Goal: Task Accomplishment & Management: Manage account settings

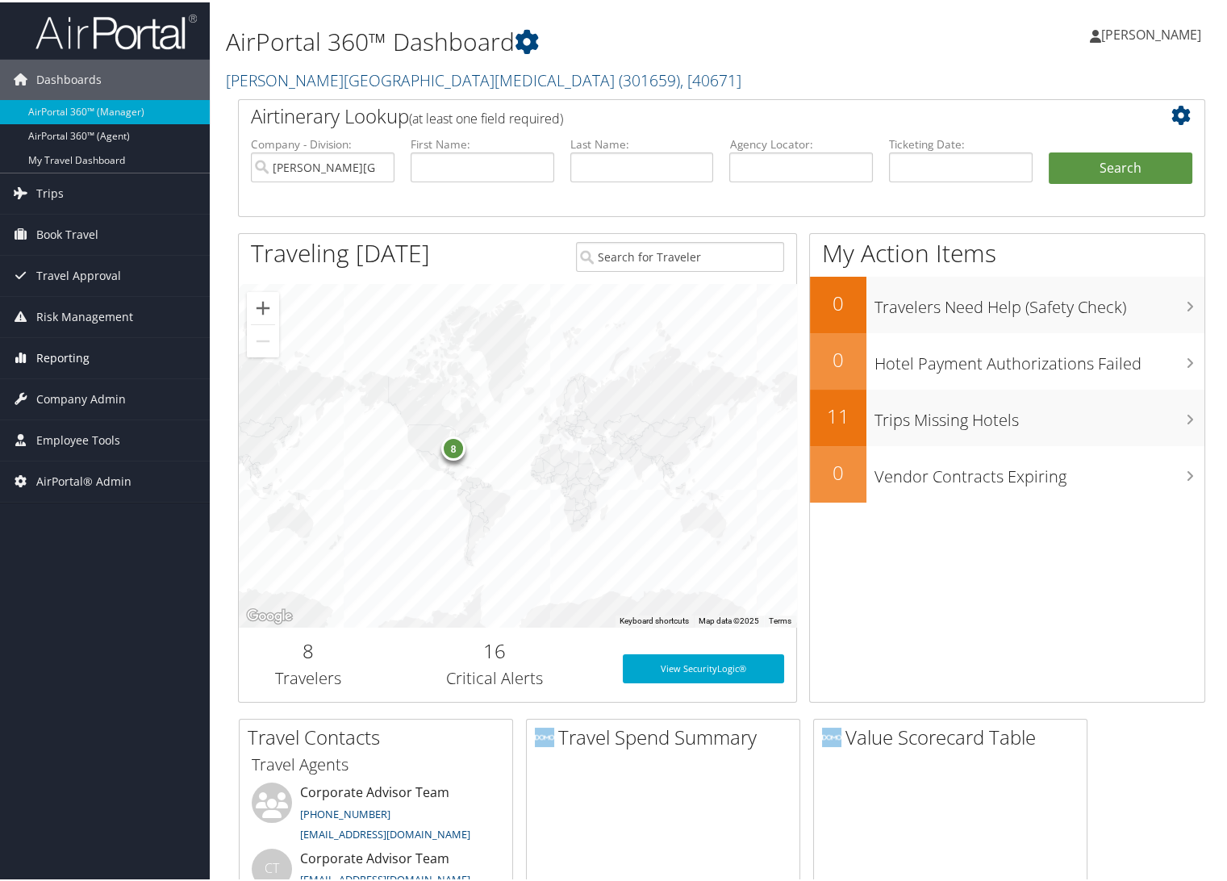
click at [78, 357] on span "Reporting" at bounding box center [62, 356] width 53 height 40
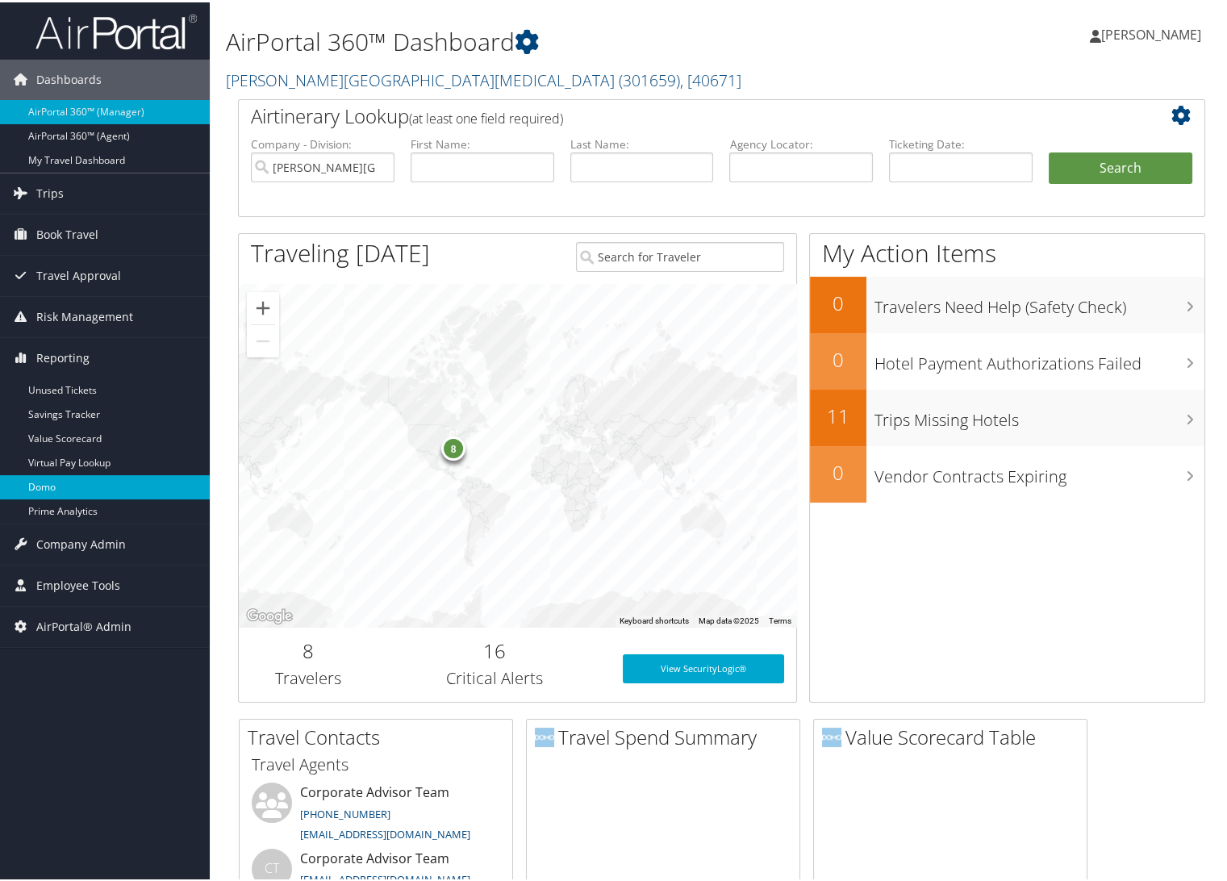
click at [78, 484] on link "Domo" at bounding box center [105, 485] width 210 height 24
click at [290, 80] on link "Fred Hutchinson Cancer Center ( 301659 ) , [ 40671 ]" at bounding box center [484, 78] width 516 height 22
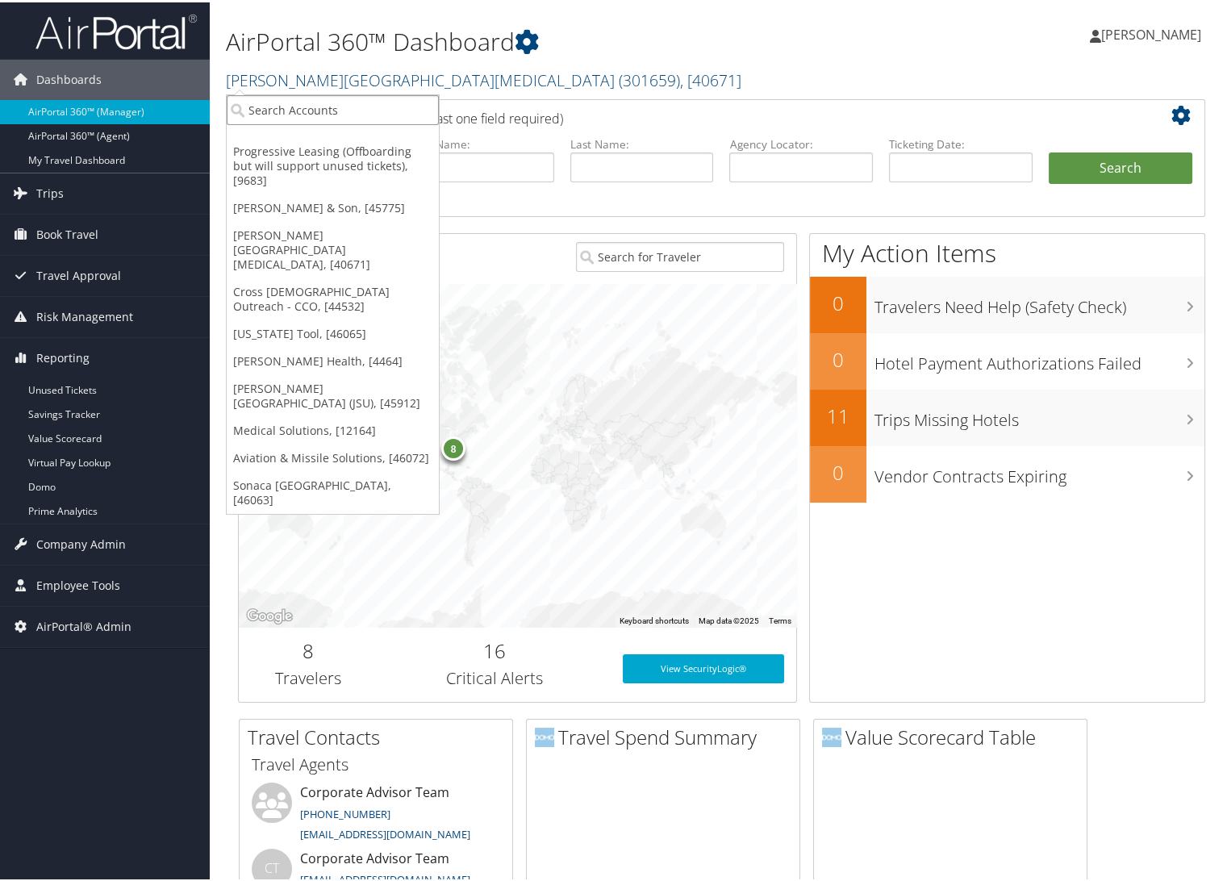
click at [304, 103] on input "search" at bounding box center [333, 108] width 212 height 30
click at [299, 318] on link "[US_STATE] Tool, [46065]" at bounding box center [333, 331] width 212 height 27
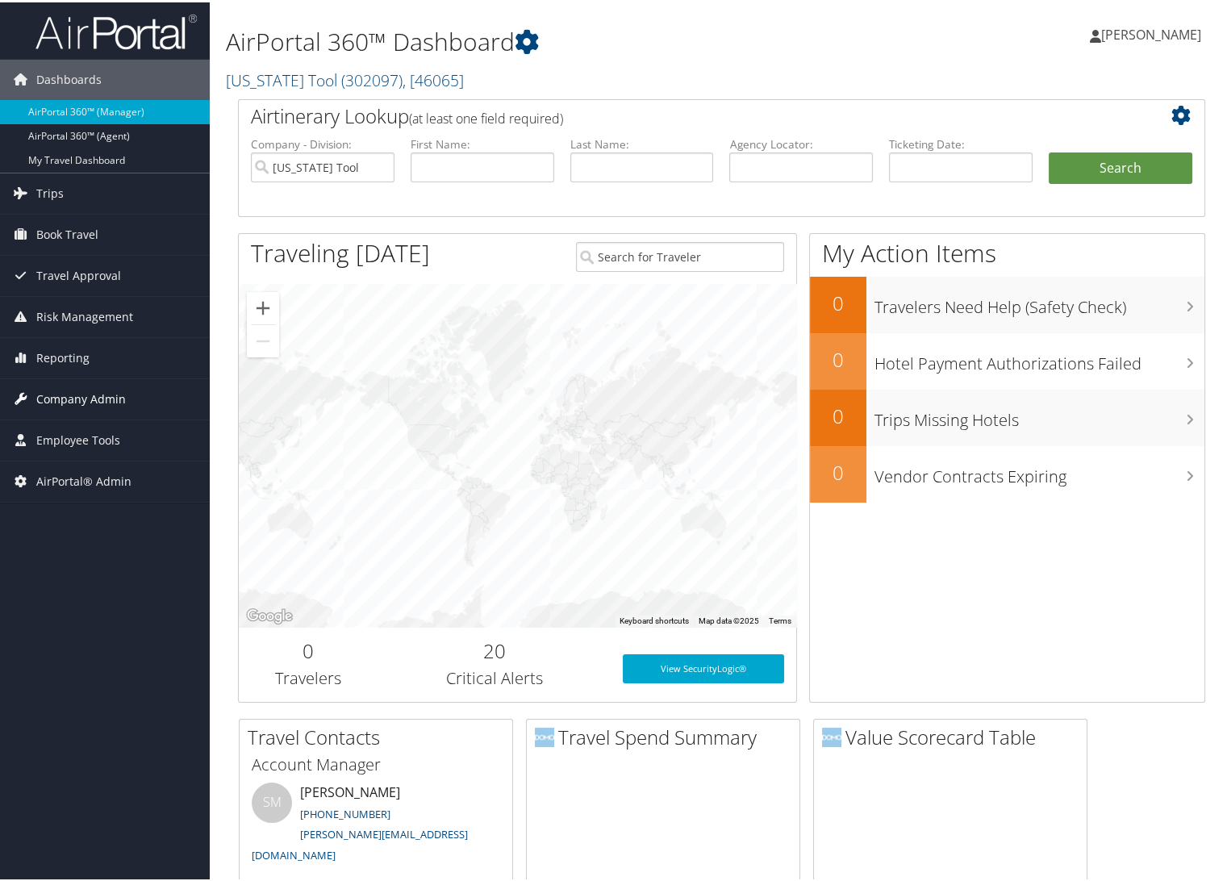
click at [87, 390] on span "Company Admin" at bounding box center [81, 397] width 90 height 40
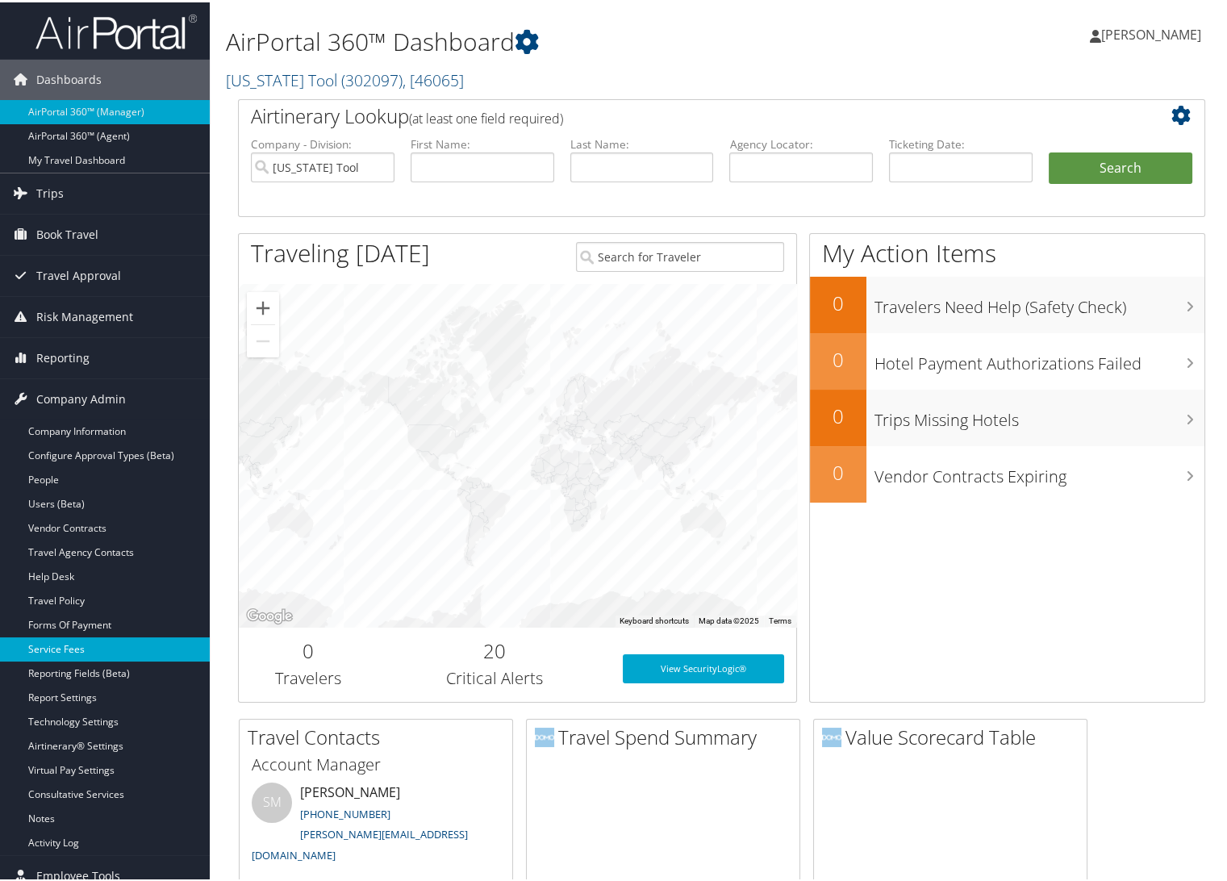
click at [96, 650] on link "Service Fees" at bounding box center [105, 647] width 210 height 24
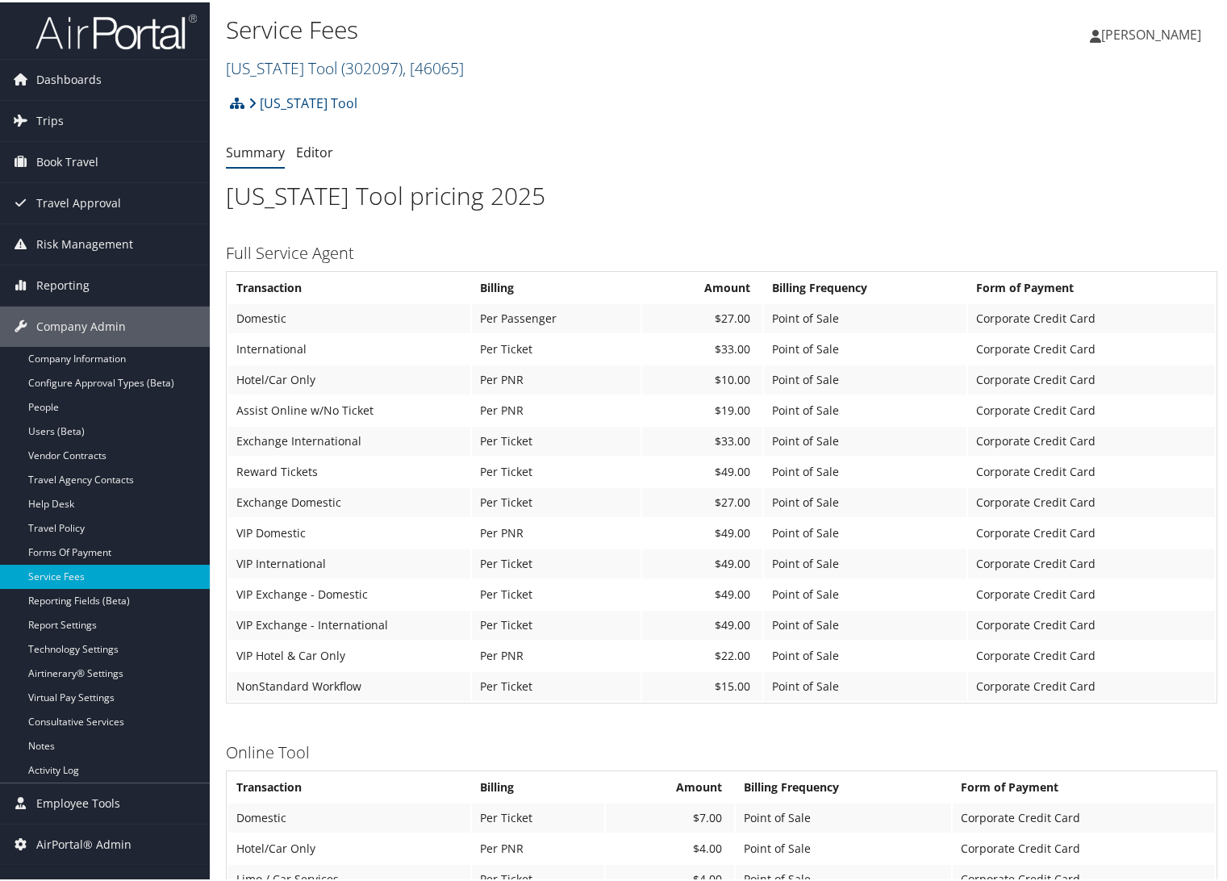
click at [295, 69] on link "Oregon Tool ( 302097 ) , [ 46065 ]" at bounding box center [345, 66] width 238 height 22
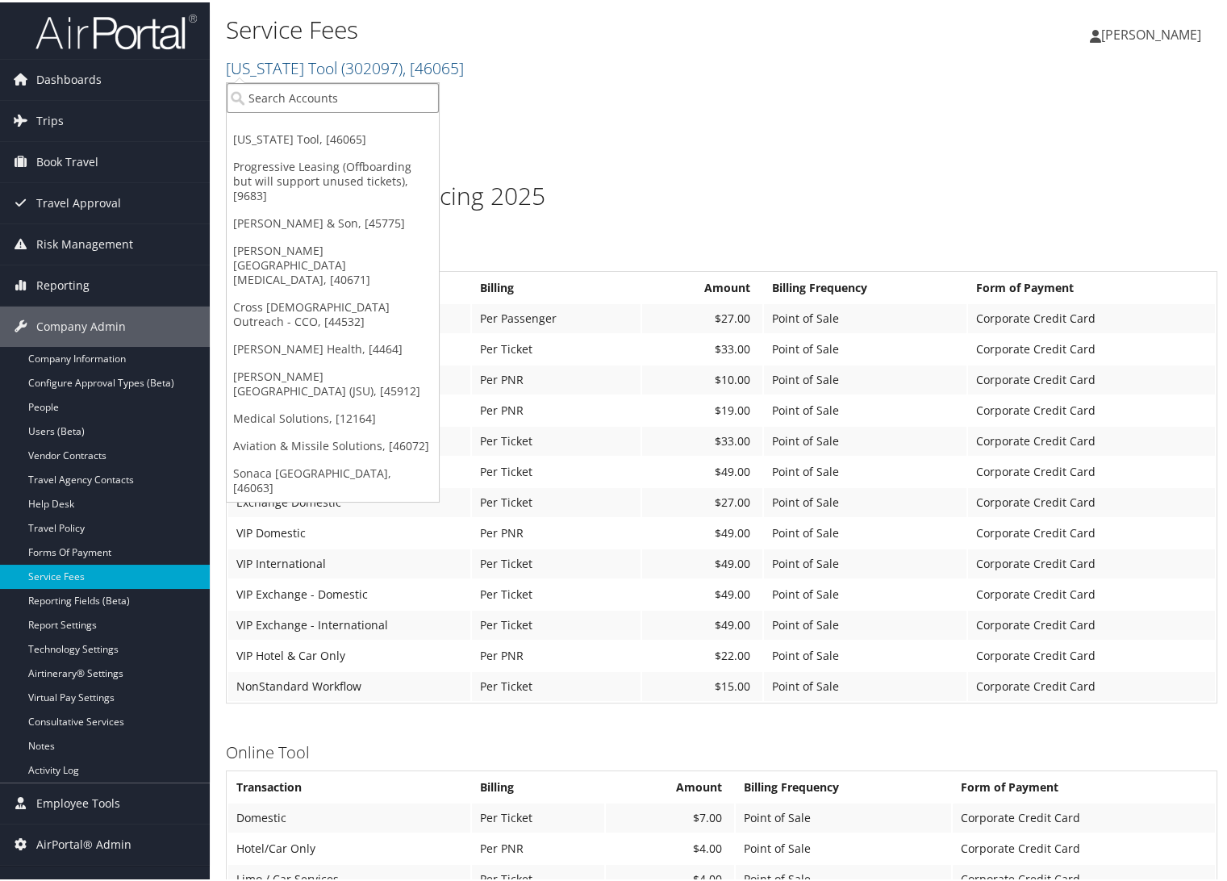
click at [298, 90] on input "search" at bounding box center [333, 96] width 212 height 30
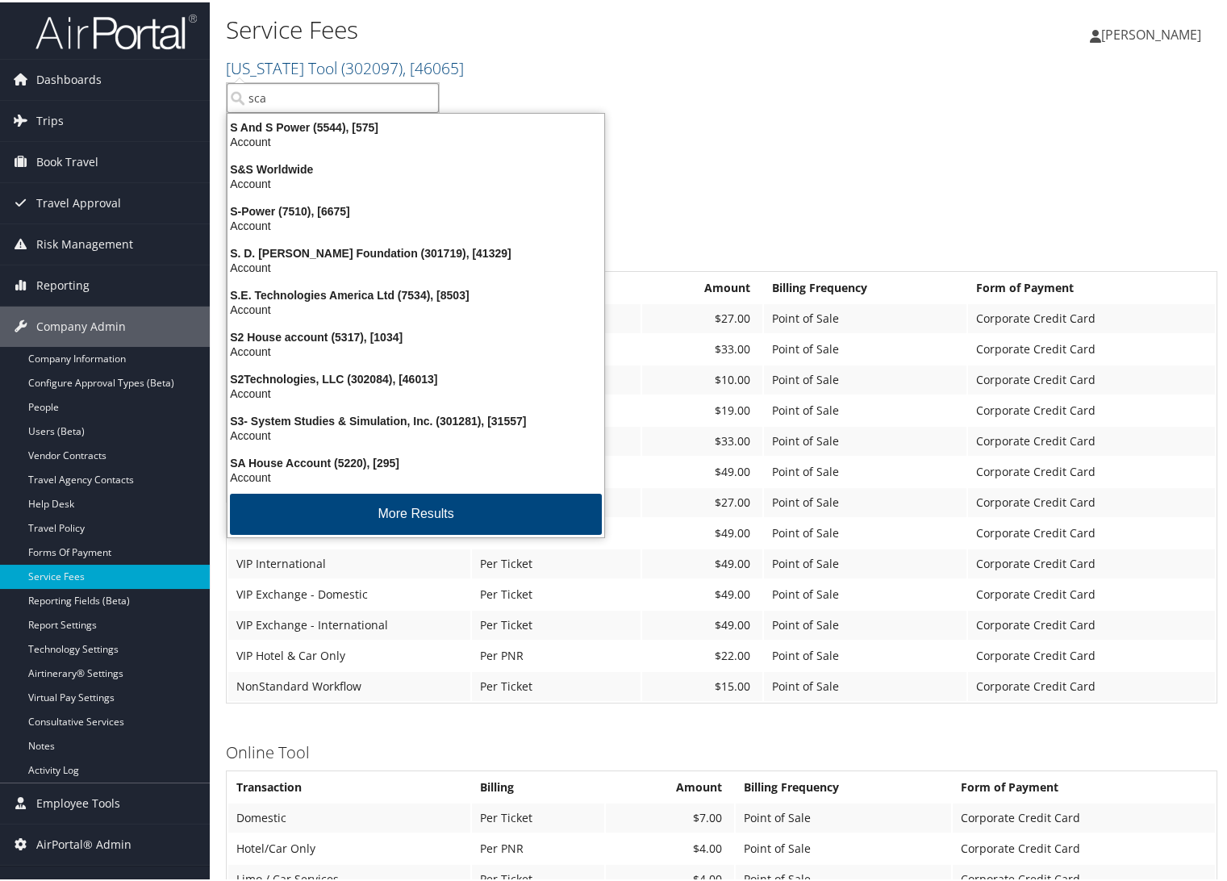
type input "scad"
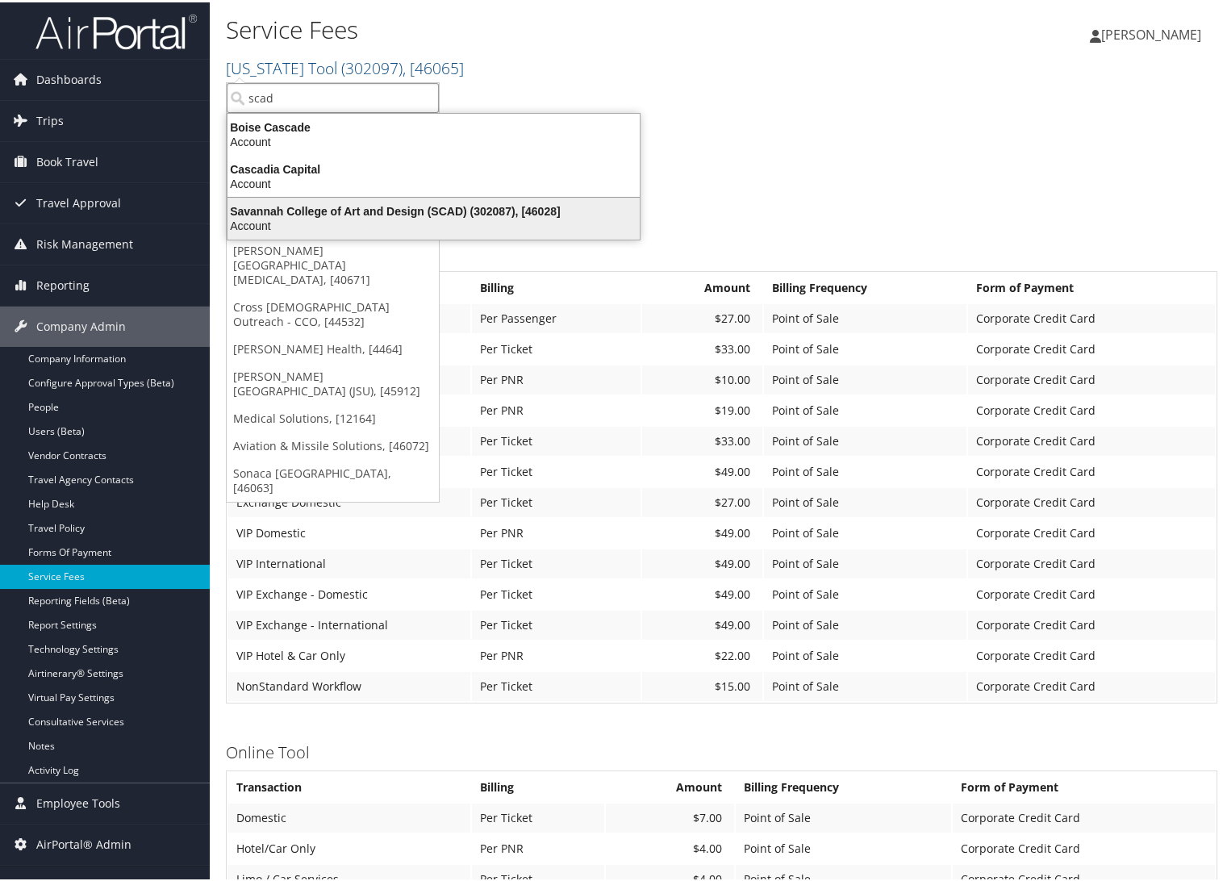
click at [336, 206] on div "Savannah College of Art and Design (SCAD) (302087), [46028]" at bounding box center [434, 209] width 432 height 15
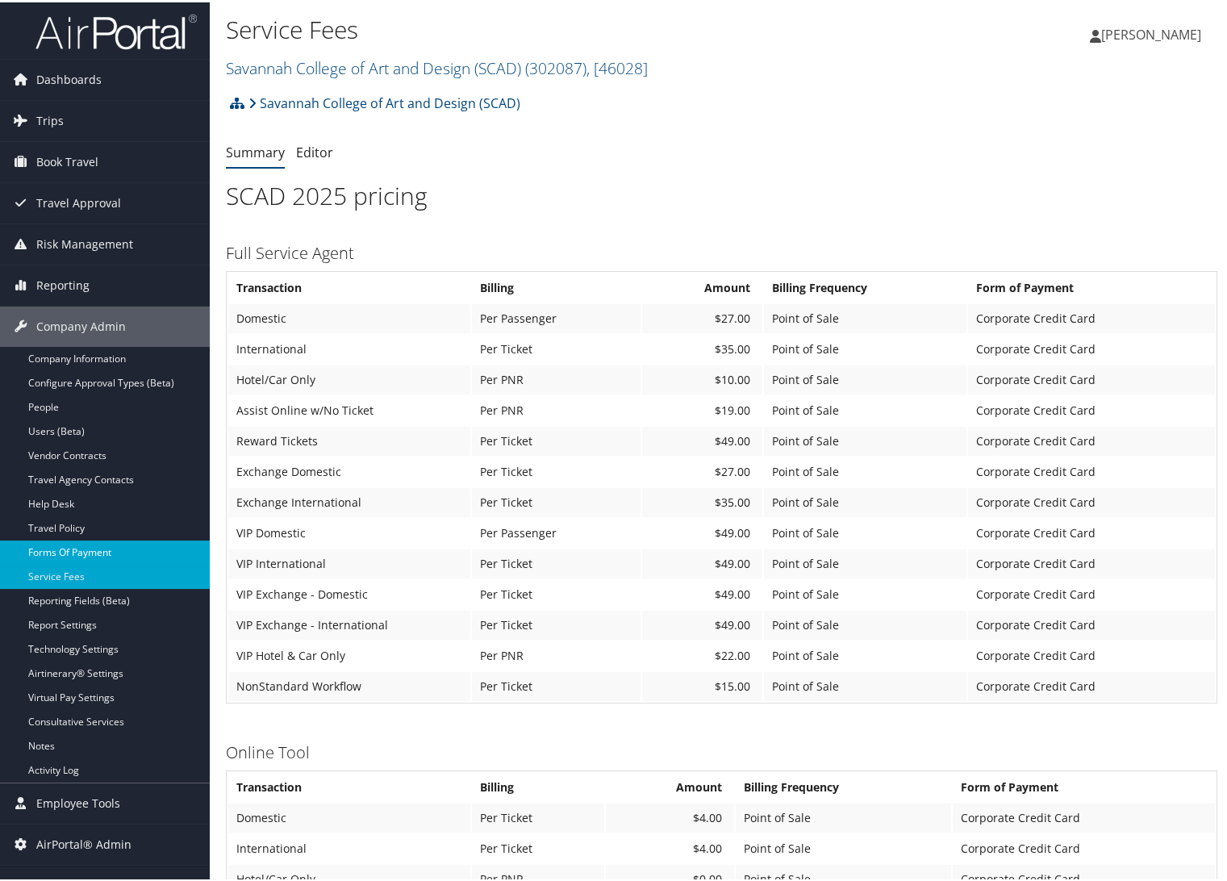
click at [74, 543] on link "Forms Of Payment" at bounding box center [105, 550] width 210 height 24
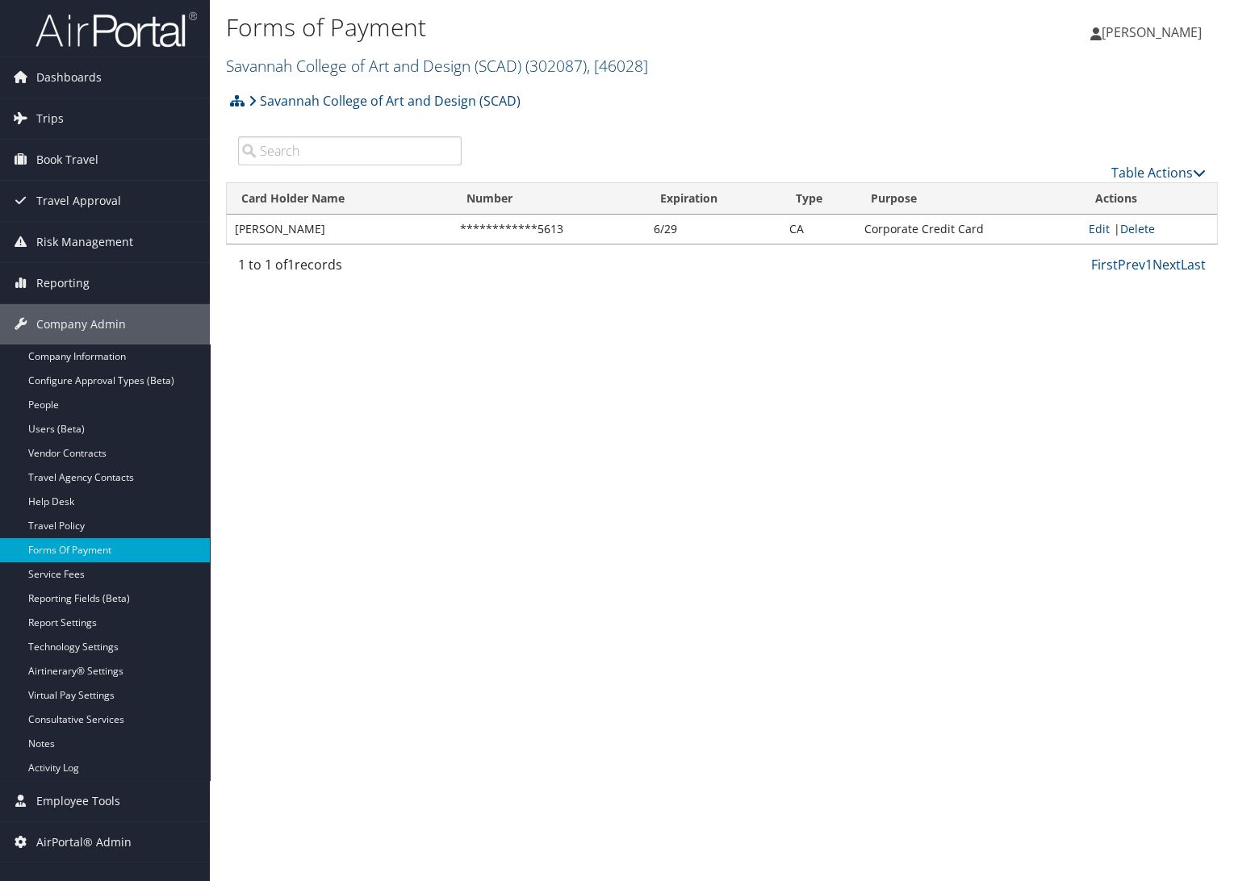
click at [315, 74] on link "Savannah College of Art and Design (SCAD) ( 302087 ) , [ 46028 ]" at bounding box center [437, 66] width 422 height 22
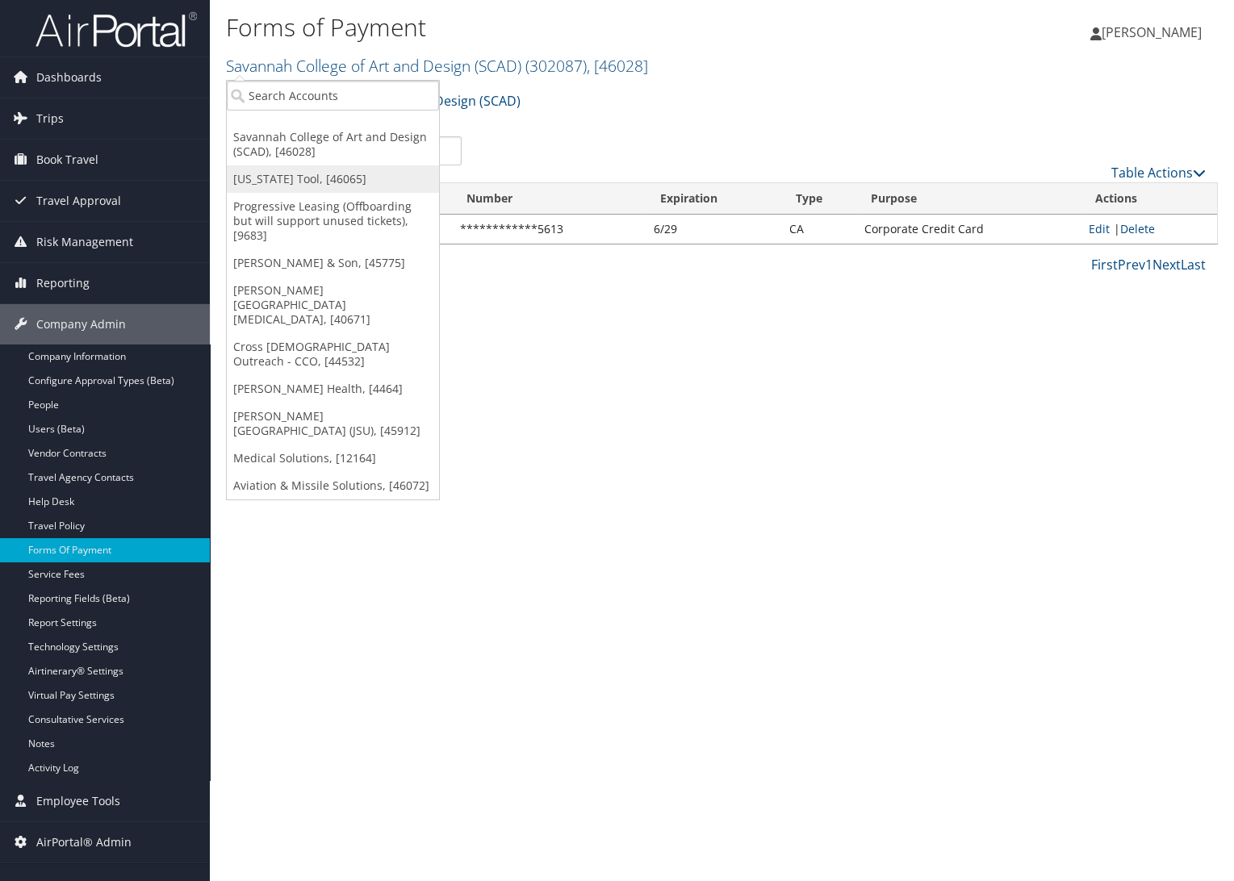
click at [289, 169] on link "[US_STATE] Tool, [46065]" at bounding box center [333, 178] width 212 height 27
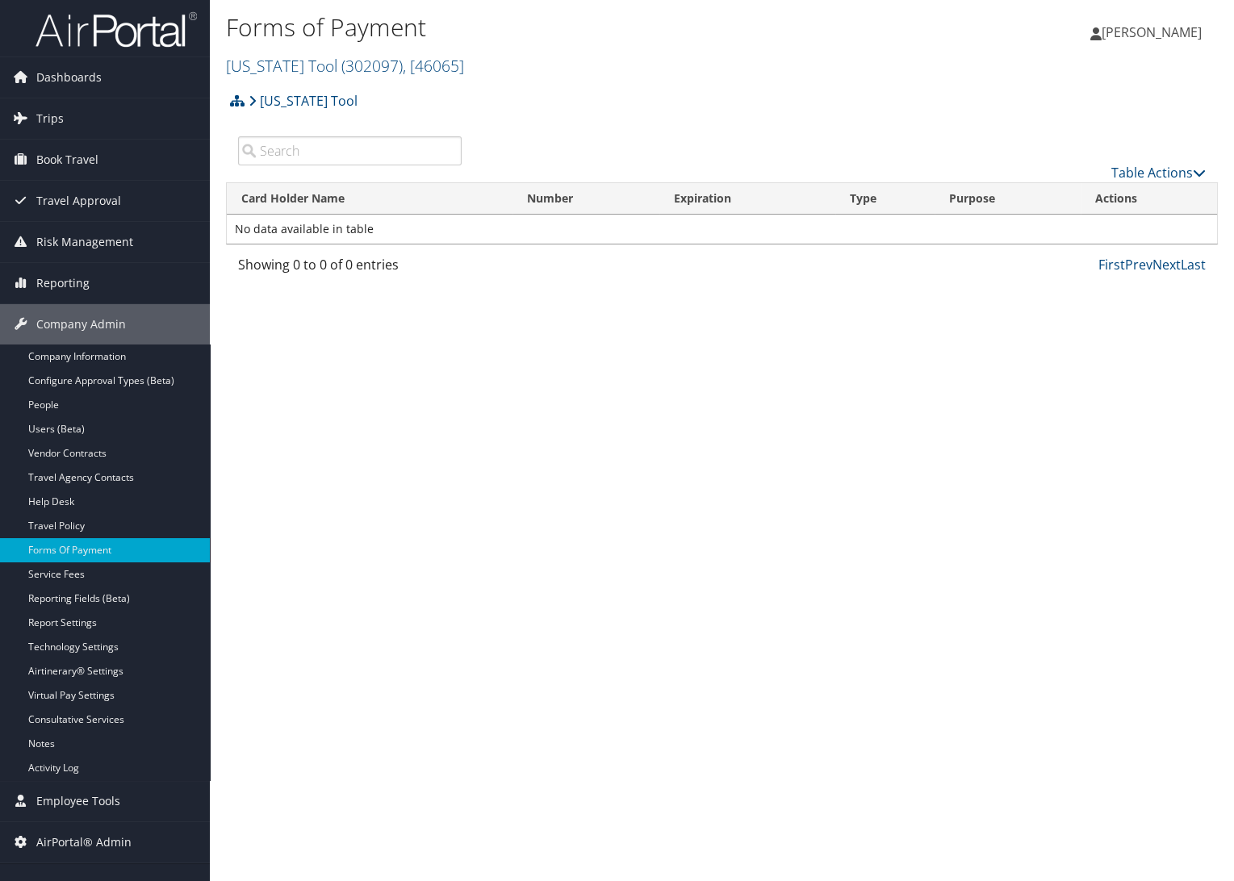
click at [270, 83] on div "Forms of Payment [US_STATE] Tool ( 302097 ) , [ 46065 ] Savannah College of Art…" at bounding box center [556, 46] width 661 height 77
drag, startPoint x: 75, startPoint y: 345, endPoint x: 90, endPoint y: 347, distance: 15.4
click at [75, 345] on link "Company Information" at bounding box center [105, 357] width 210 height 24
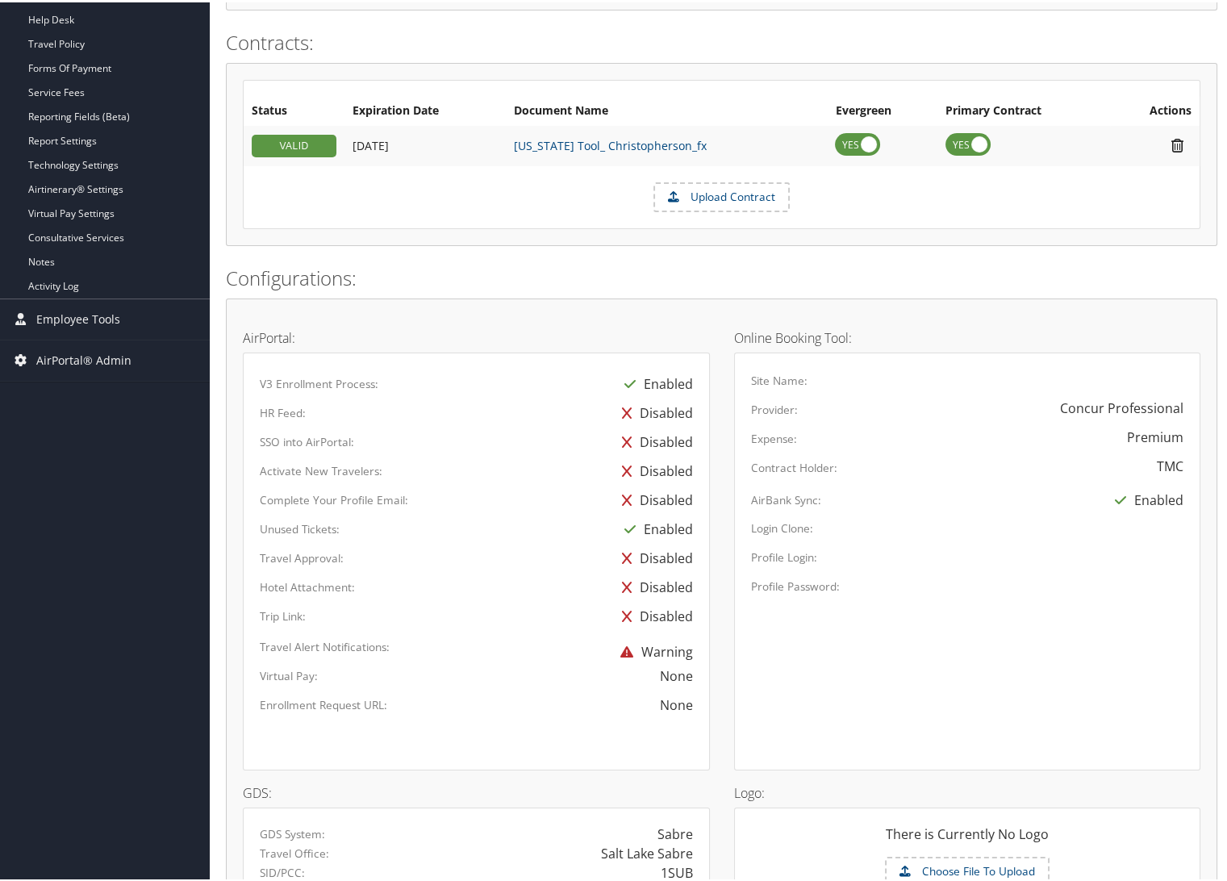
scroll to position [168, 0]
